Goal: Navigation & Orientation: Find specific page/section

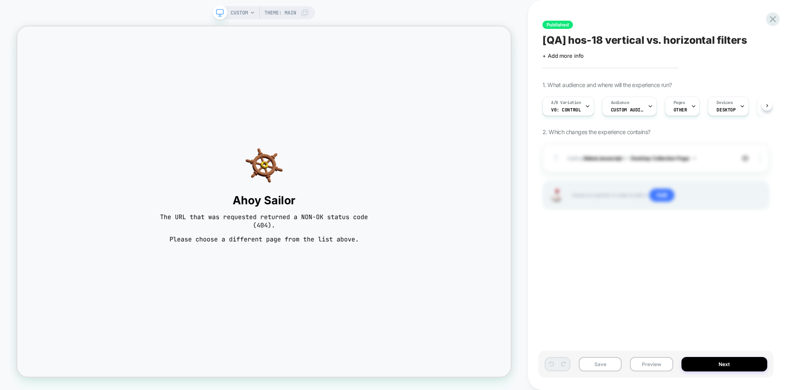
scroll to position [0, 0]
click at [776, 19] on icon at bounding box center [773, 19] width 11 height 11
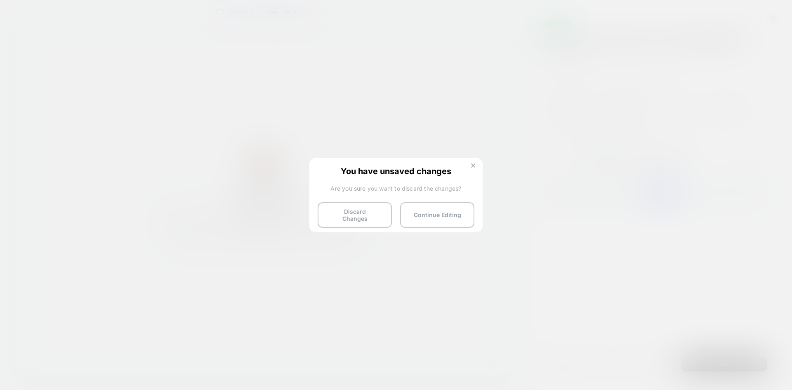
click at [477, 165] on button at bounding box center [473, 166] width 9 height 7
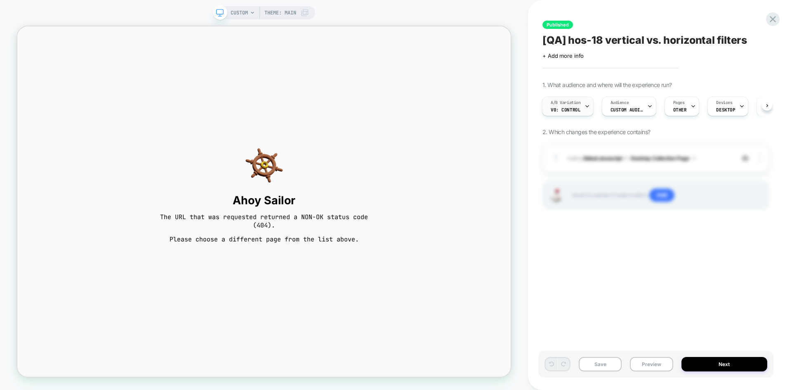
click at [580, 110] on div "A/B Variation v0: Control" at bounding box center [566, 106] width 47 height 19
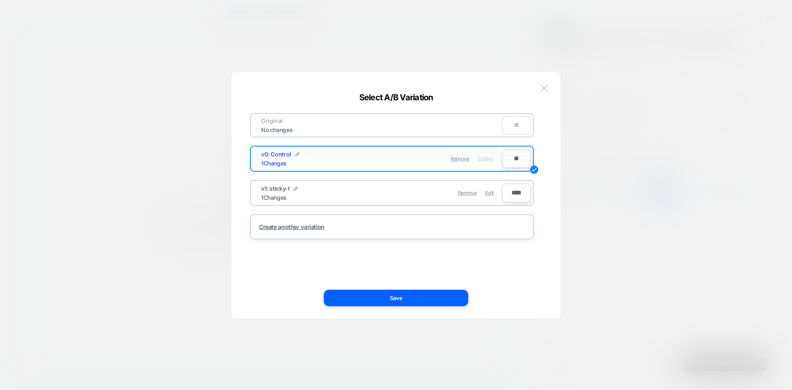
click at [541, 86] on img at bounding box center [544, 88] width 7 height 7
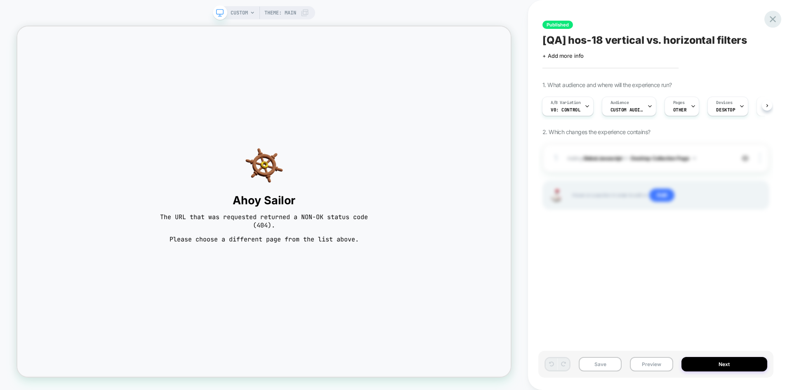
click at [776, 19] on icon at bounding box center [773, 19] width 11 height 11
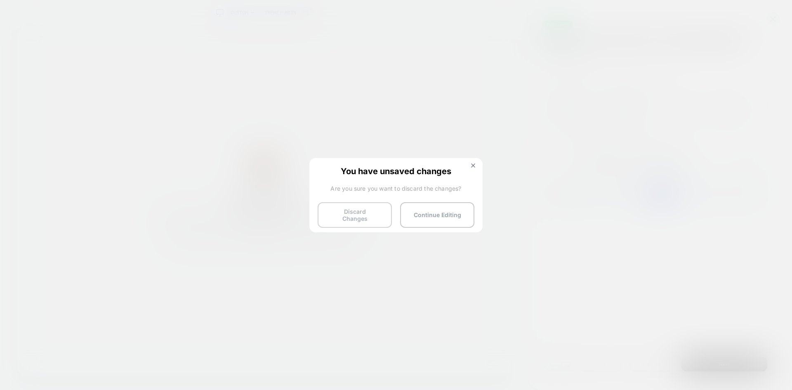
click at [348, 205] on button "Discard Changes" at bounding box center [355, 215] width 74 height 26
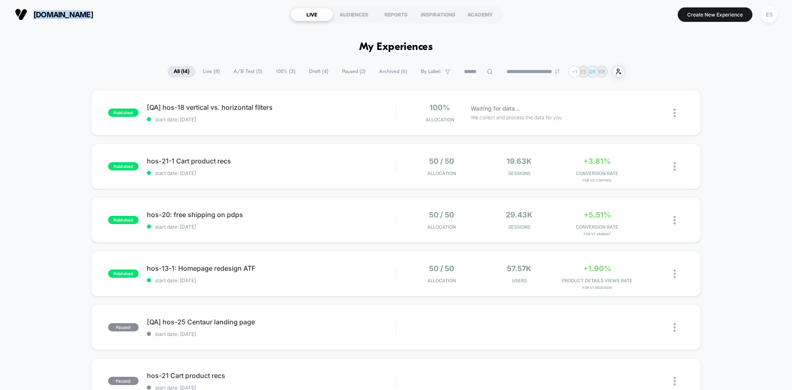
drag, startPoint x: 99, startPoint y: 16, endPoint x: 33, endPoint y: 12, distance: 66.5
click at [33, 12] on section "growhoss.com" at bounding box center [138, 14] width 252 height 21
copy span "growhoss.com"
